Goal: Transaction & Acquisition: Book appointment/travel/reservation

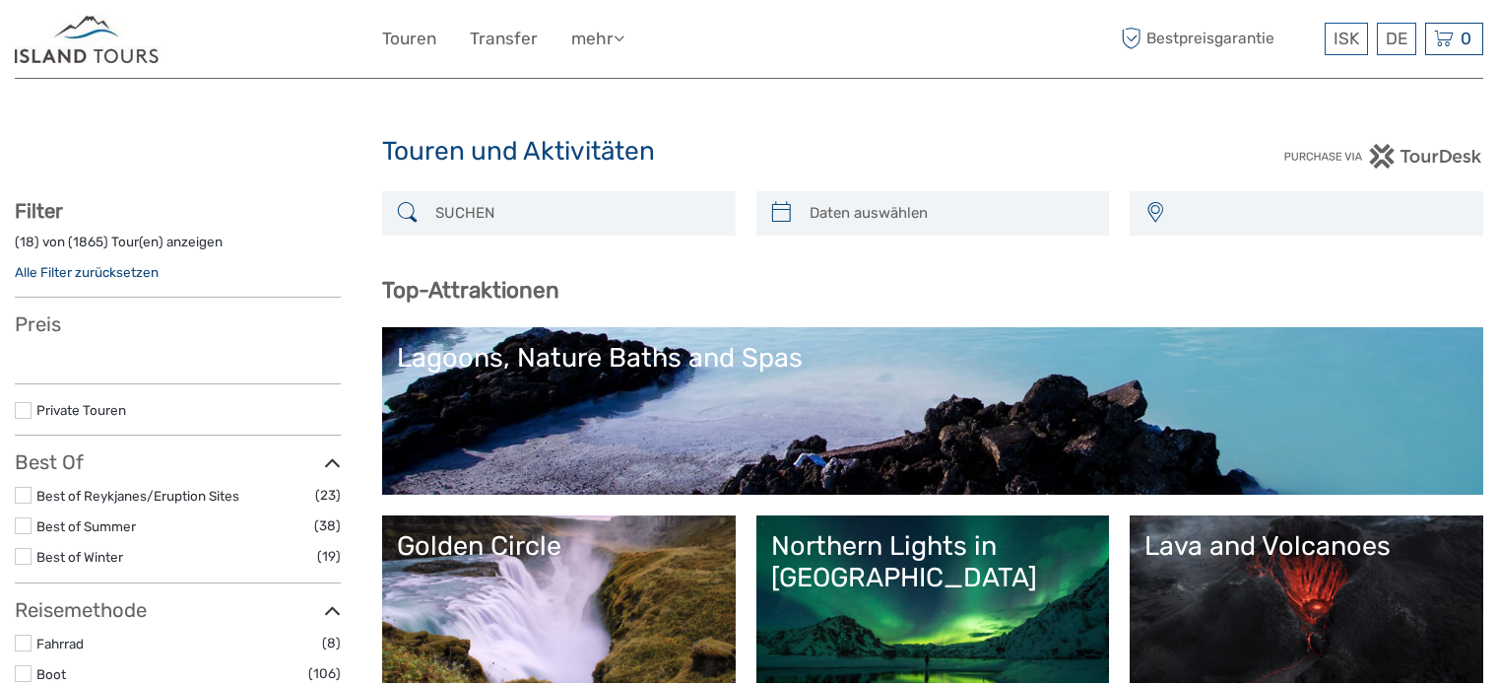
select select
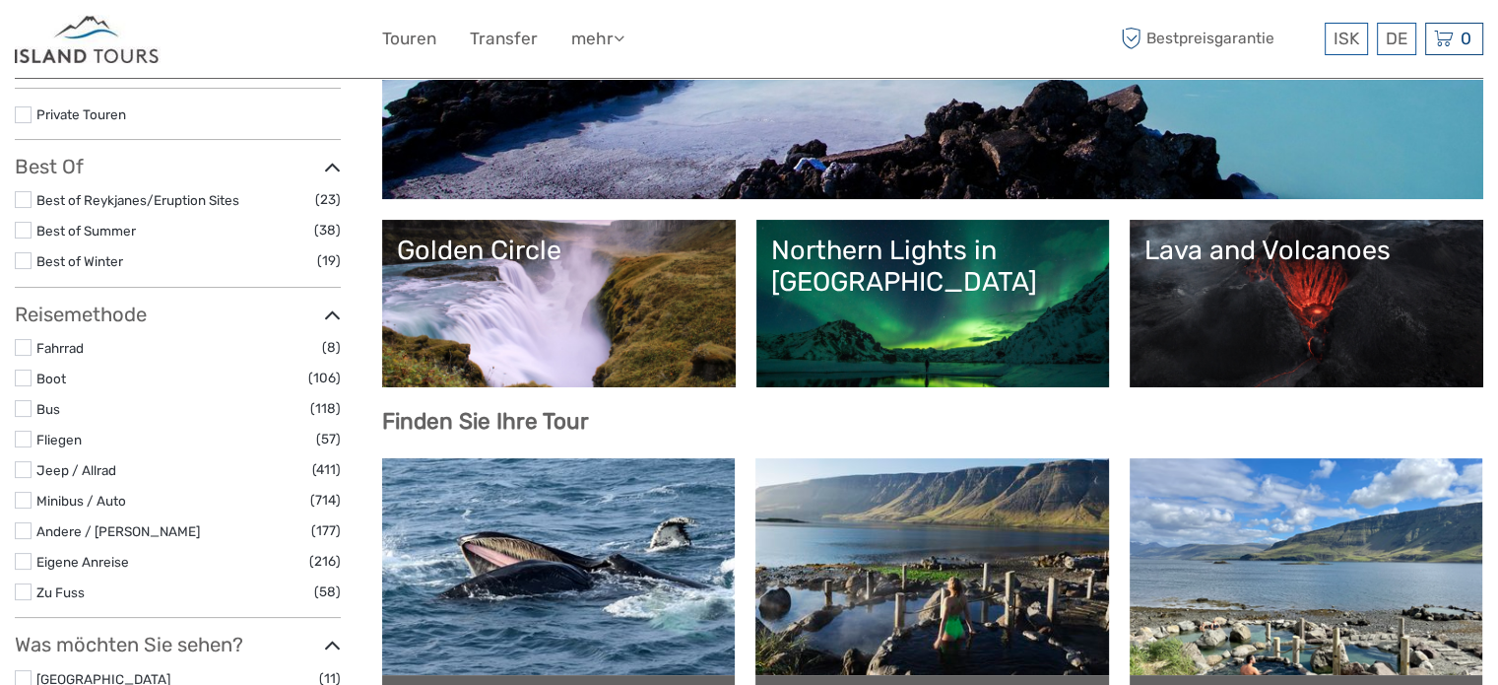
select select
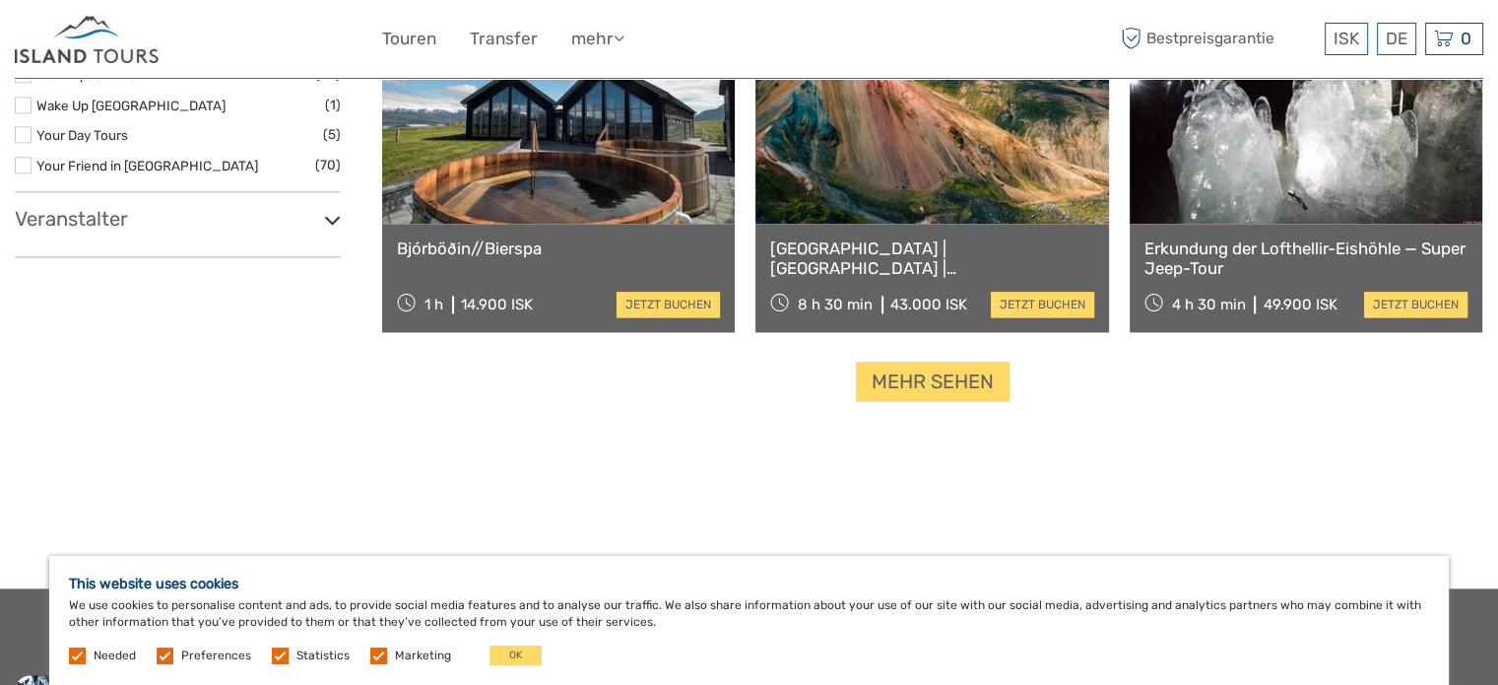
scroll to position [2364, 0]
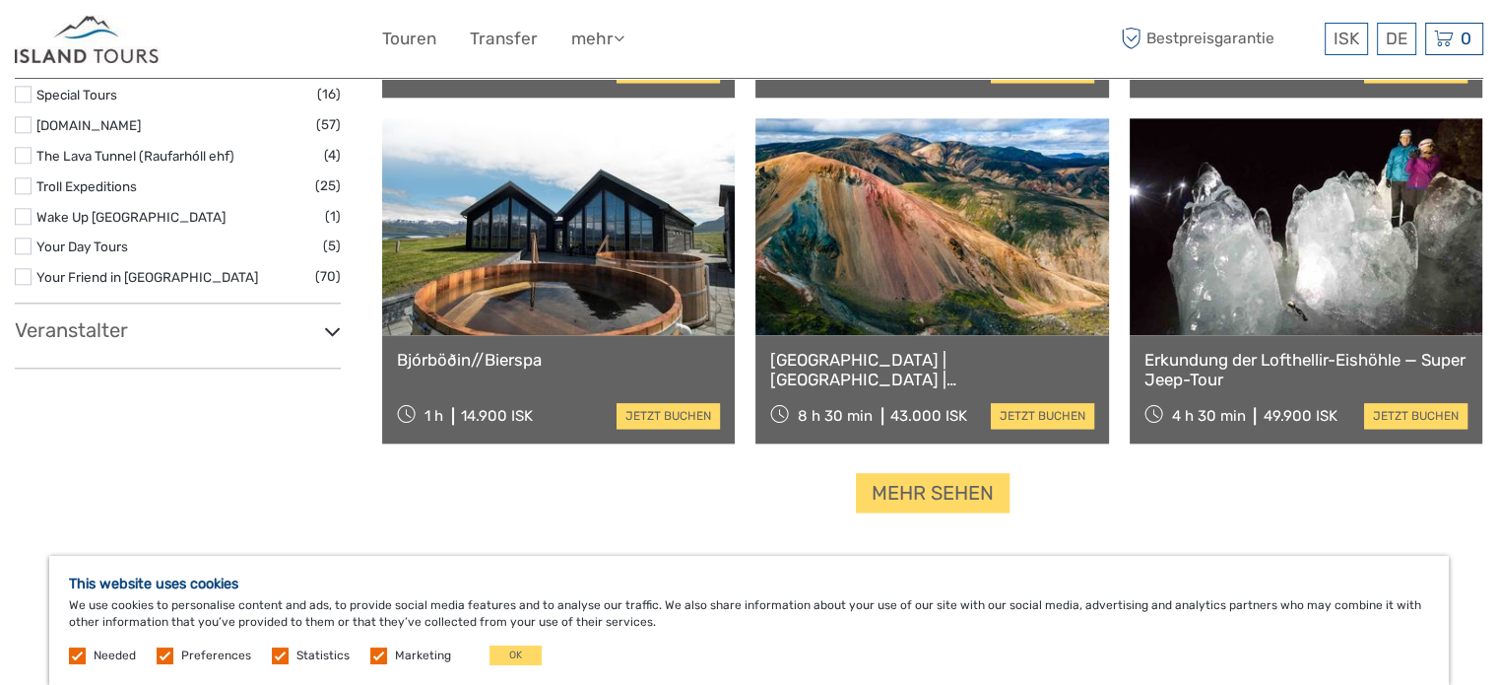
click at [859, 369] on link "[GEOGRAPHIC_DATA] | [GEOGRAPHIC_DATA] | [GEOGRAPHIC_DATA]" at bounding box center [931, 370] width 323 height 40
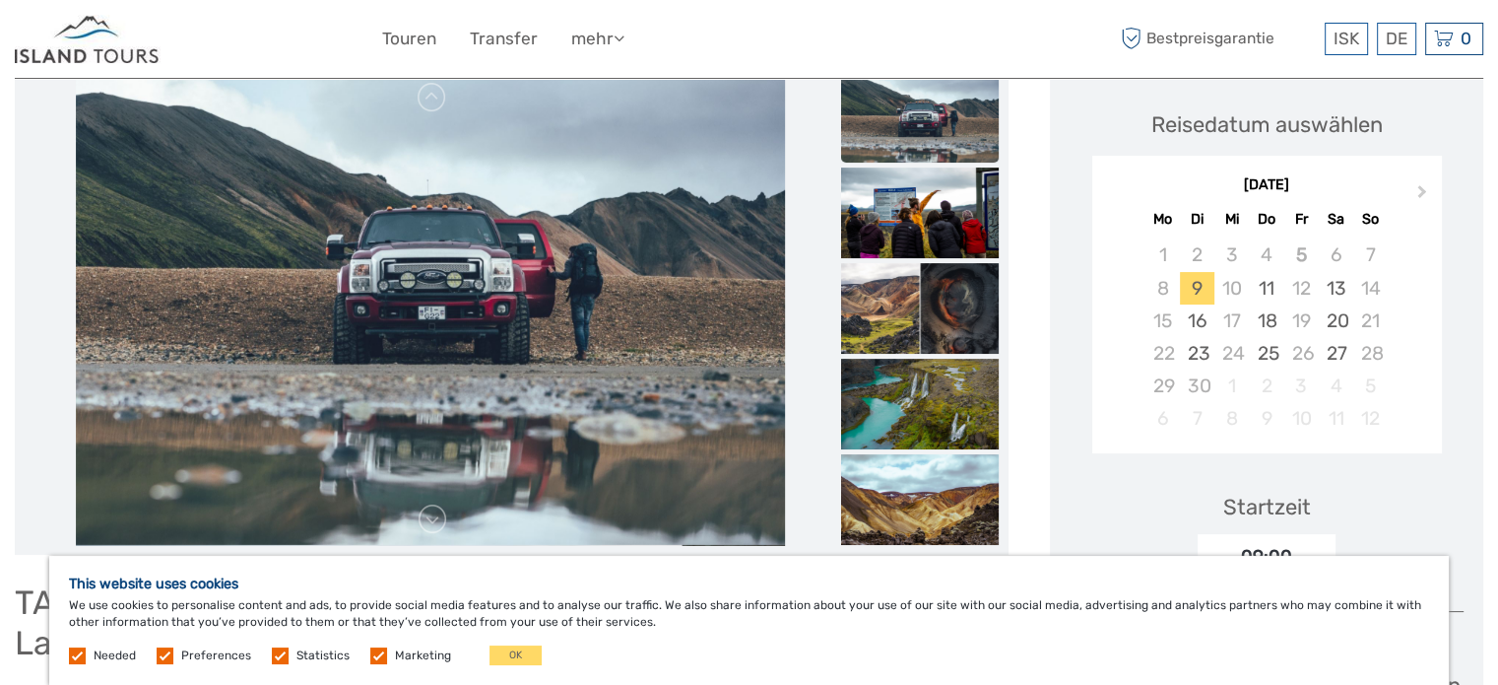
scroll to position [197, 0]
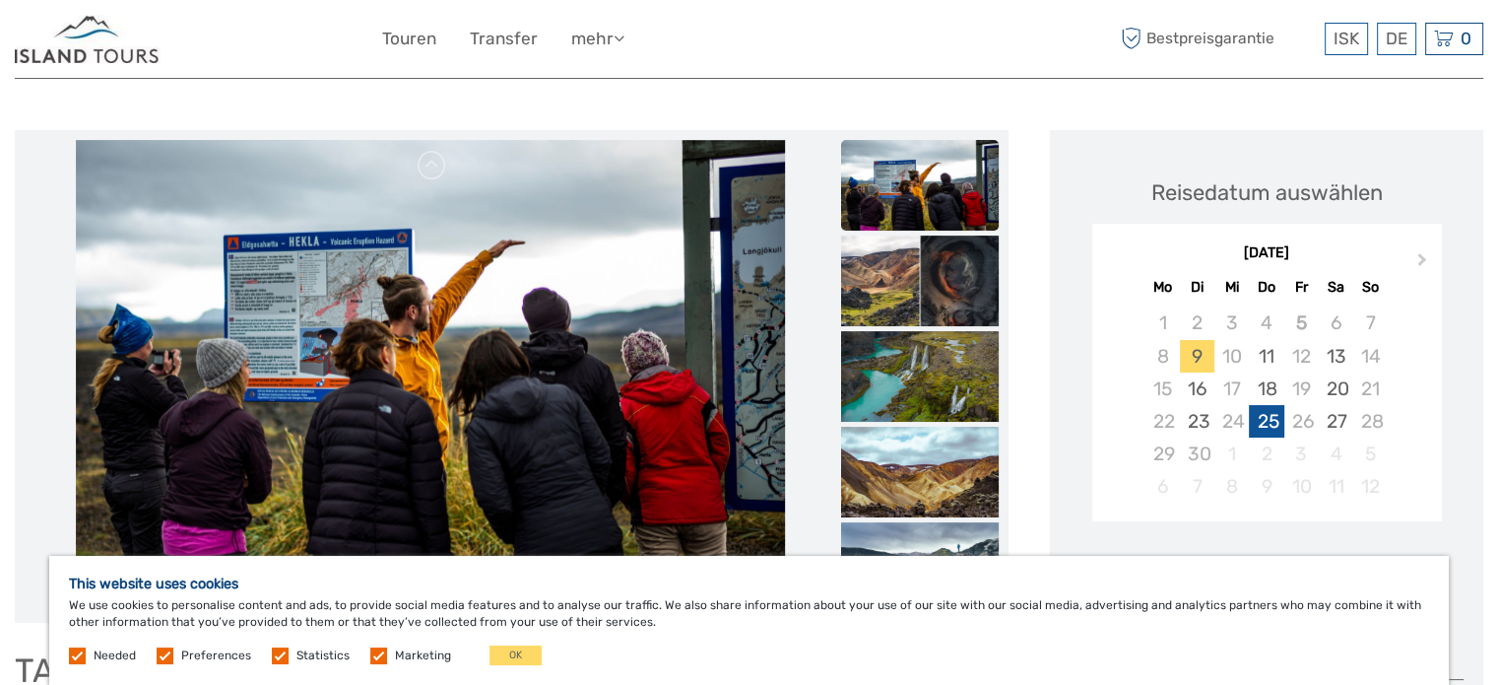
click at [1270, 417] on div "25" at bounding box center [1266, 421] width 34 height 33
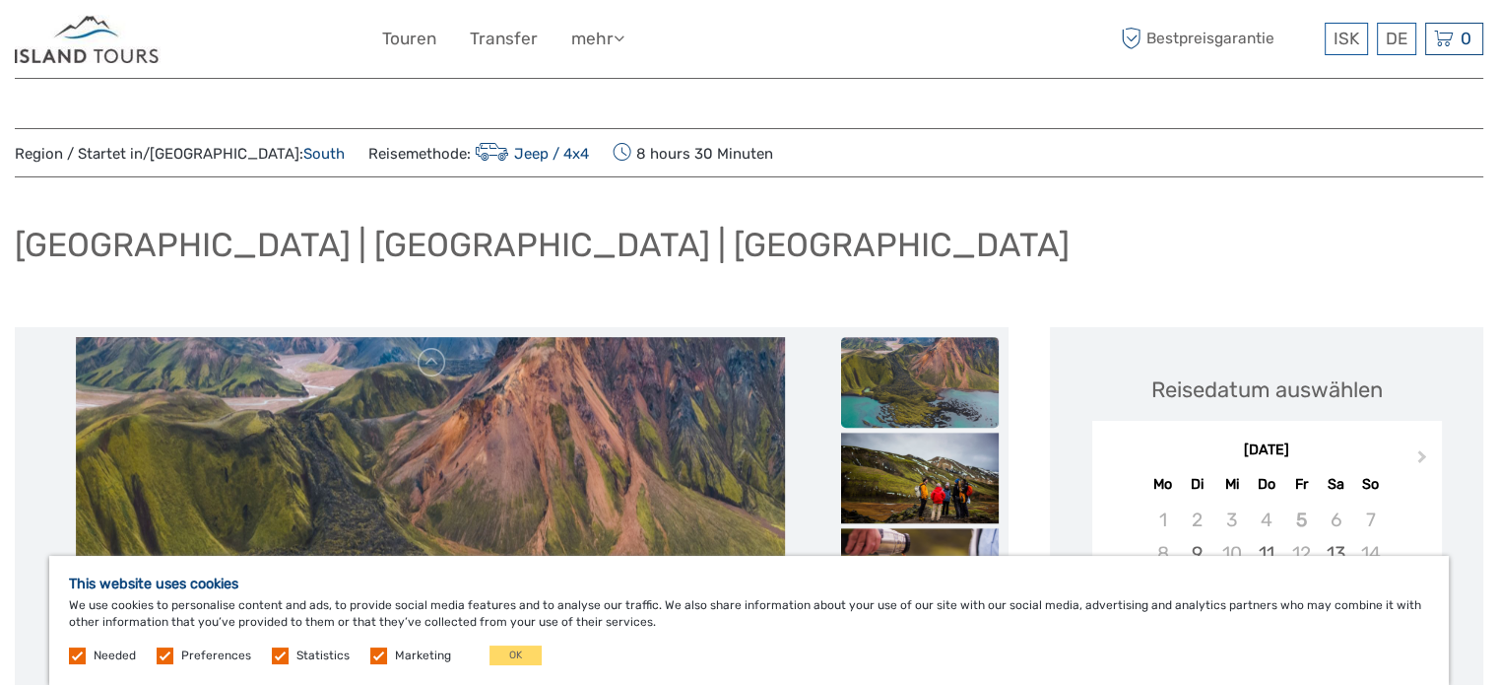
scroll to position [295, 0]
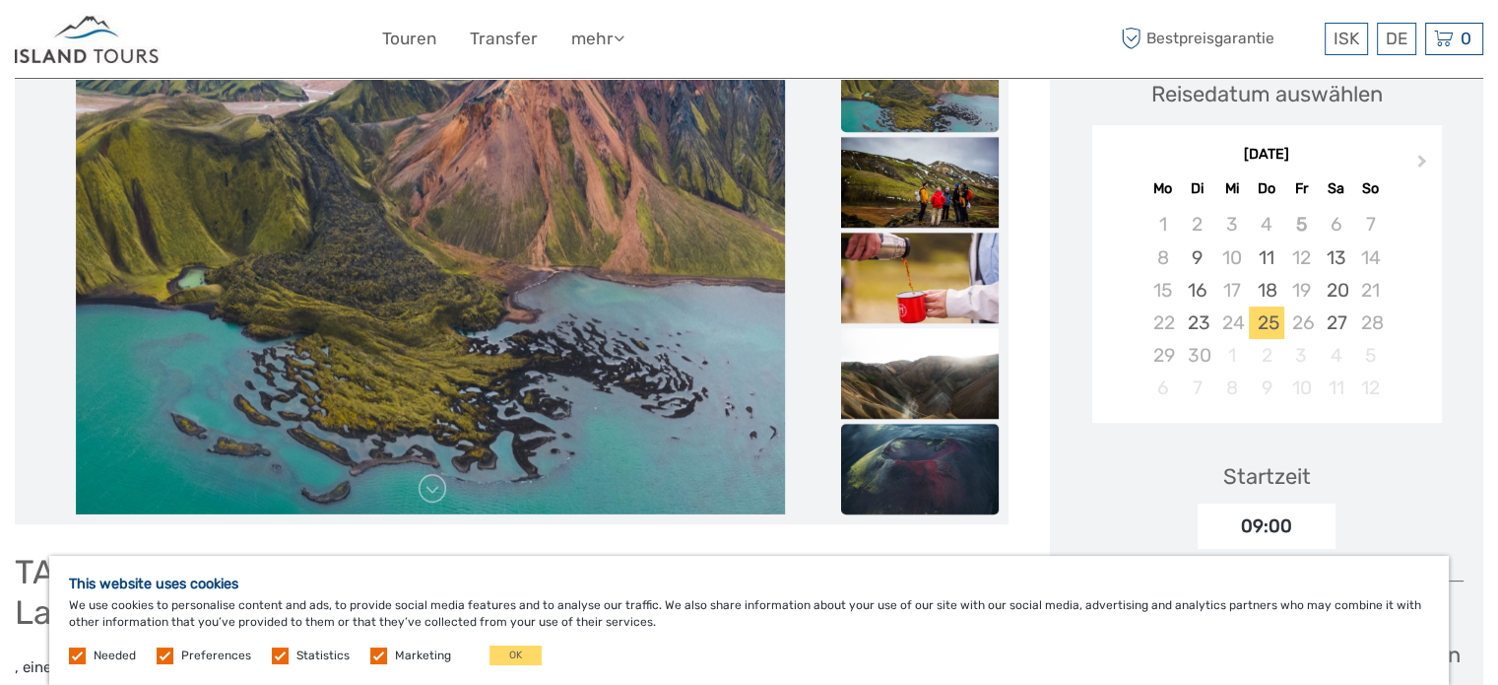
click at [876, 460] on img at bounding box center [920, 476] width 158 height 105
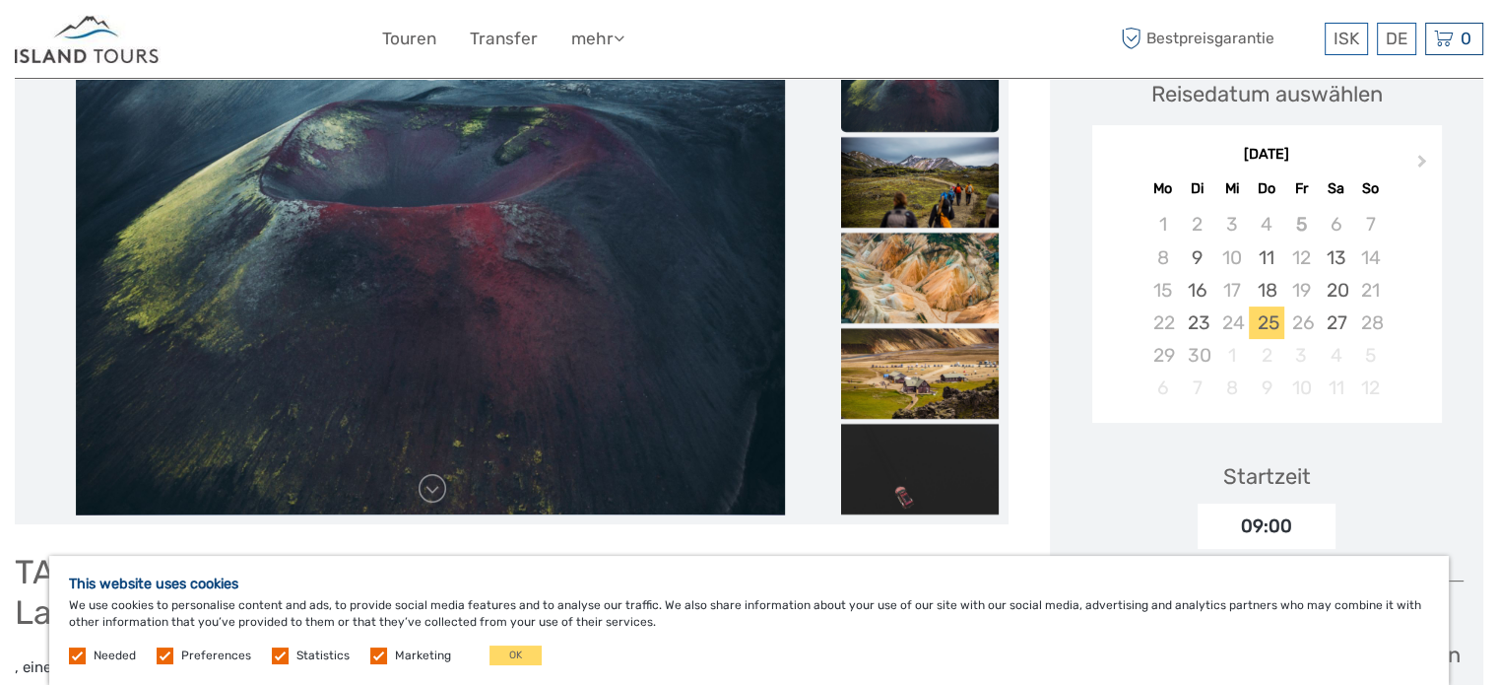
scroll to position [98, 0]
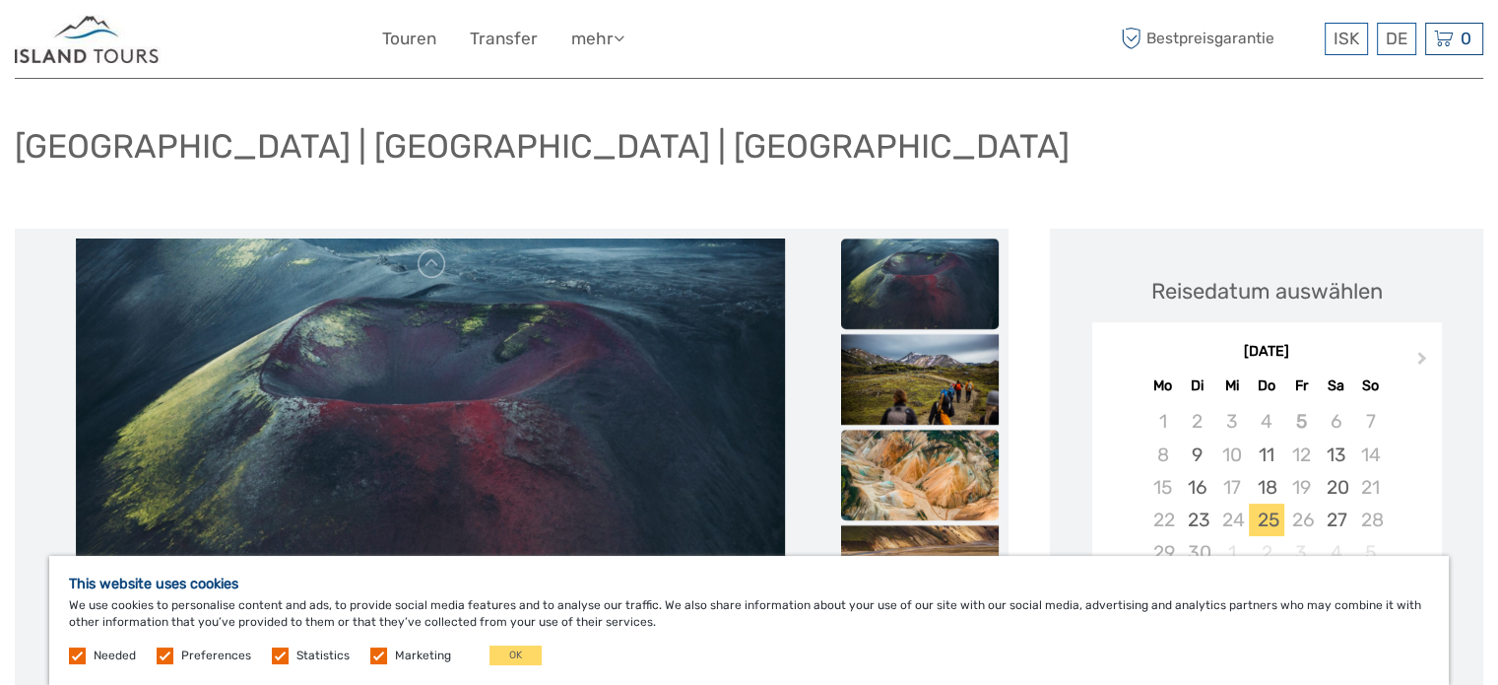
click at [875, 464] on img at bounding box center [920, 481] width 158 height 105
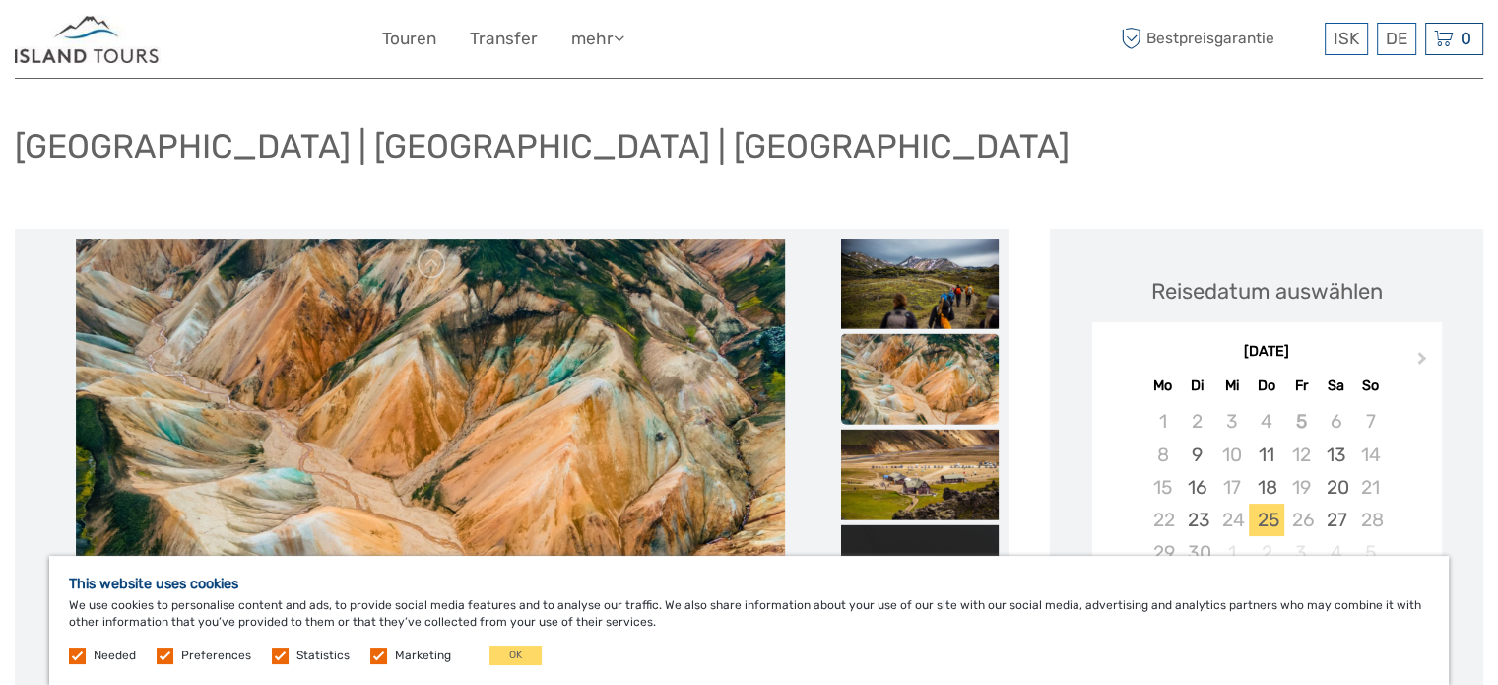
click at [886, 393] on img at bounding box center [920, 386] width 158 height 105
click at [899, 309] on img at bounding box center [920, 290] width 158 height 105
